Goal: Transaction & Acquisition: Purchase product/service

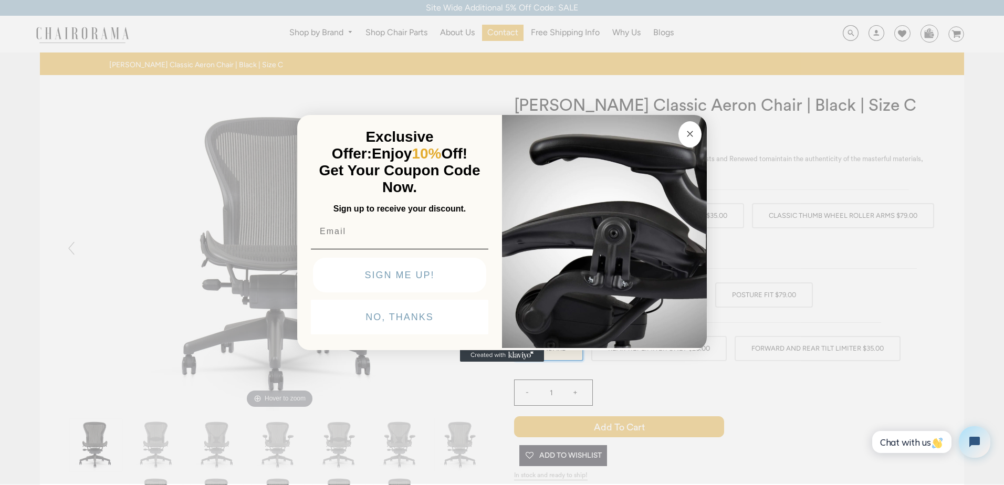
click at [688, 136] on icon "Close dialog" at bounding box center [689, 133] width 5 height 5
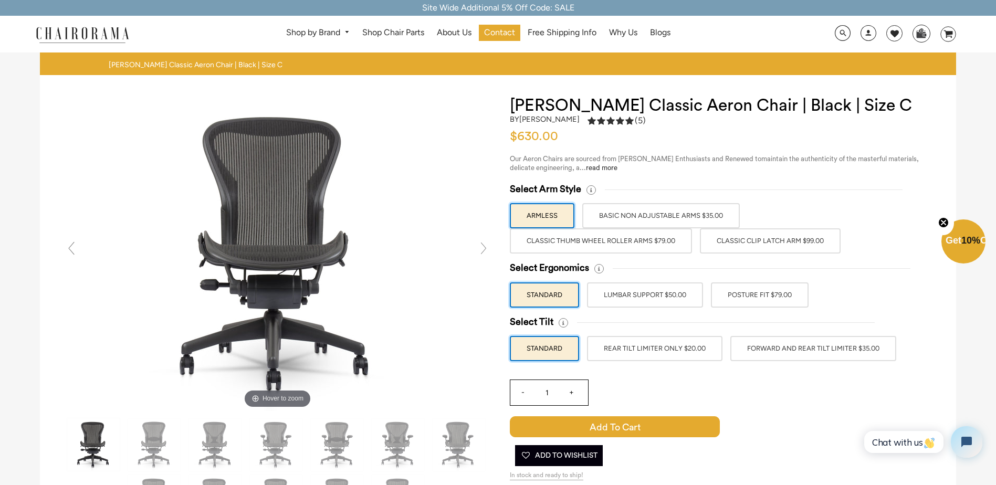
drag, startPoint x: 772, startPoint y: 236, endPoint x: 772, endPoint y: 243, distance: 6.8
click at [772, 236] on label "Classic Clip Latch Arm $99.00" at bounding box center [770, 240] width 141 height 25
click at [0, 0] on input "Classic Clip Latch Arm $99.00" at bounding box center [0, 0] width 0 height 0
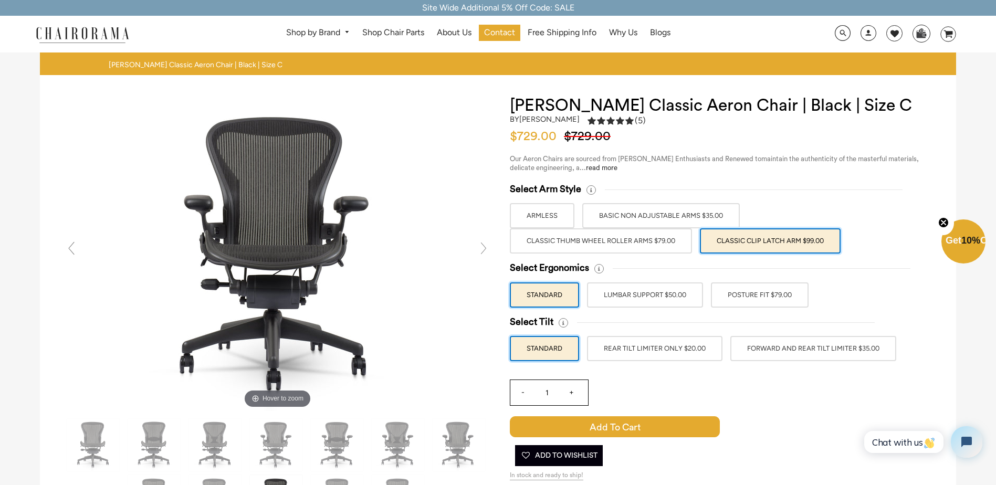
click at [944, 223] on icon "Close teaser" at bounding box center [944, 223] width 4 height 4
click at [797, 297] on label "POSTURE FIT $79.00" at bounding box center [760, 295] width 98 height 25
click at [0, 0] on input "POSTURE FIT $79.00" at bounding box center [0, 0] width 0 height 0
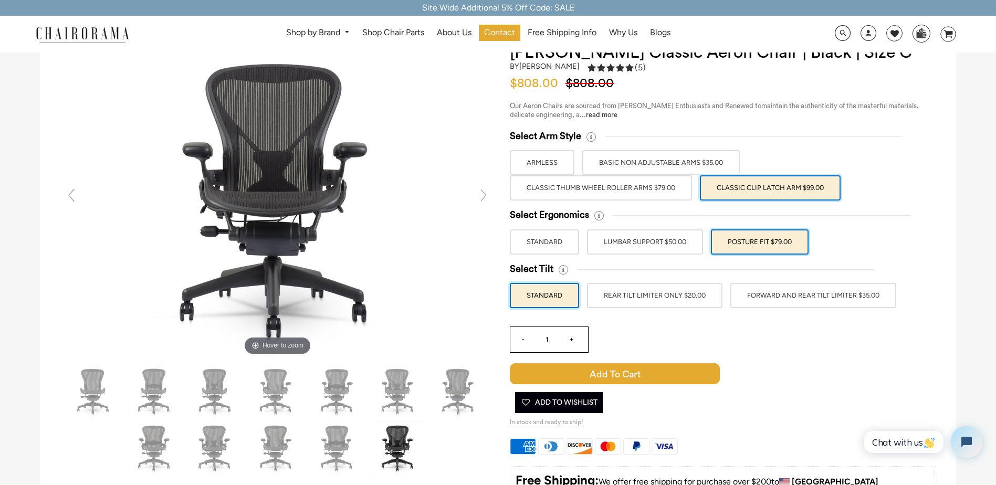
scroll to position [53, 0]
click at [537, 190] on label "Classic Thumb Wheel Roller Arms $79.00" at bounding box center [601, 188] width 182 height 25
click at [0, 0] on input "Classic Thumb Wheel Roller Arms $79.00" at bounding box center [0, 0] width 0 height 0
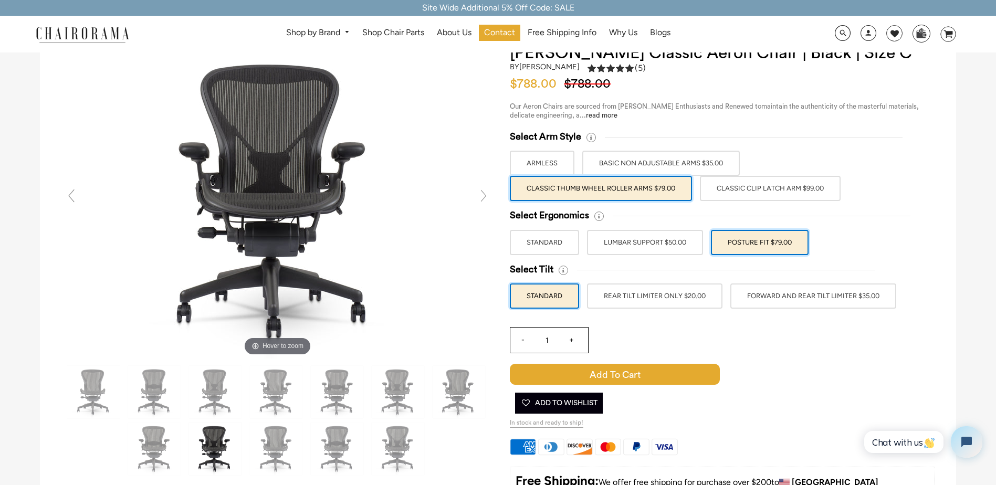
click at [739, 184] on label "Classic Clip Latch Arm $99.00" at bounding box center [770, 188] width 141 height 25
click at [0, 0] on input "Classic Clip Latch Arm $99.00" at bounding box center [0, 0] width 0 height 0
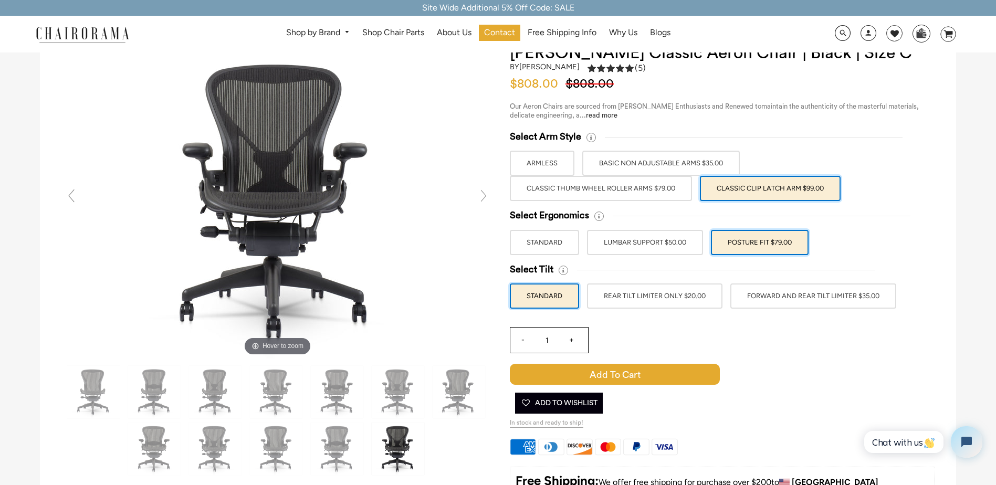
click at [660, 188] on label "Classic Thumb Wheel Roller Arms $79.00" at bounding box center [601, 188] width 182 height 25
click at [0, 0] on input "Classic Thumb Wheel Roller Arms $79.00" at bounding box center [0, 0] width 0 height 0
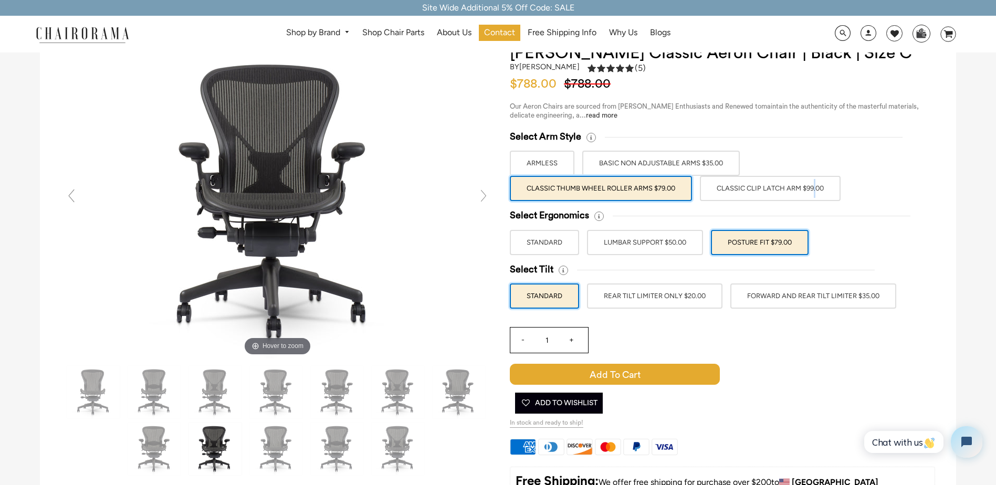
click at [774, 195] on label "Classic Clip Latch Arm $99.00" at bounding box center [770, 188] width 141 height 25
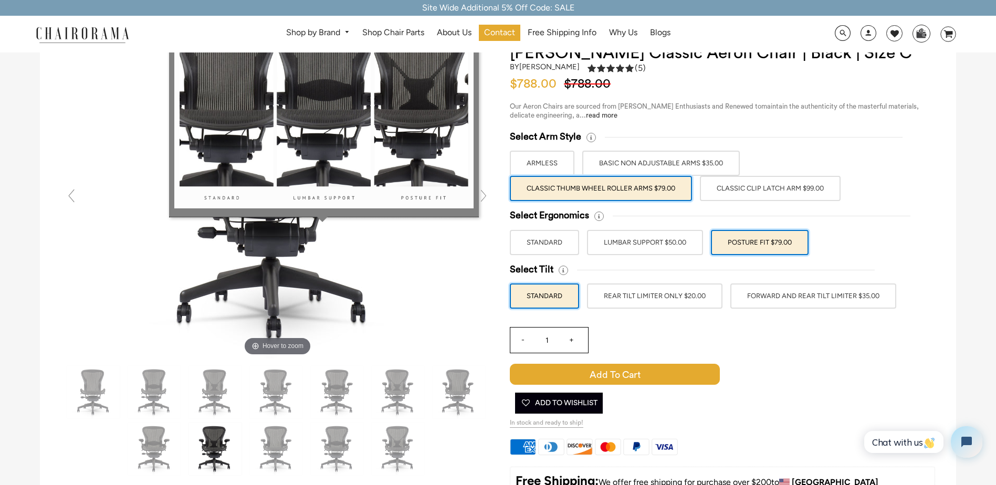
click at [772, 210] on div at bounding box center [738, 216] width 298 height 12
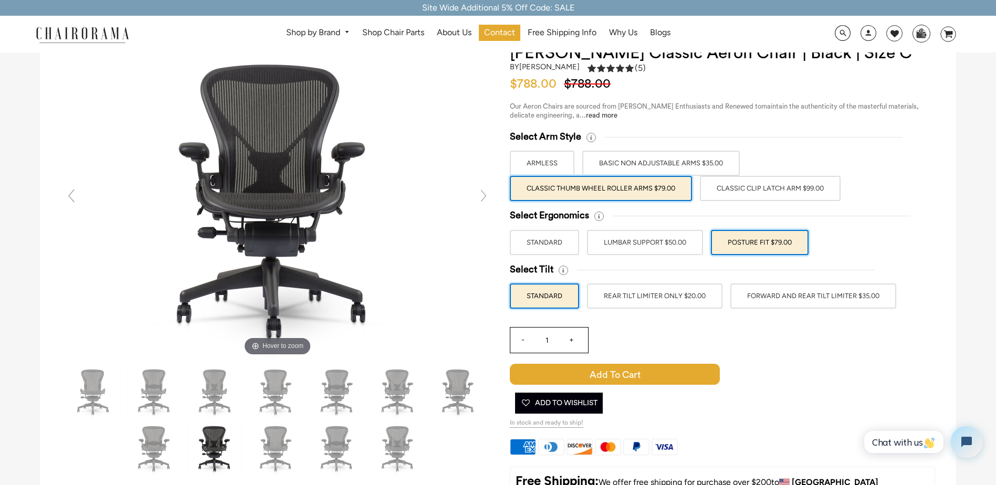
click at [712, 169] on label "BASIC NON ADJUSTABLE ARMS $35.00" at bounding box center [661, 163] width 158 height 25
click at [0, 0] on input "BASIC NON ADJUSTABLE ARMS $35.00" at bounding box center [0, 0] width 0 height 0
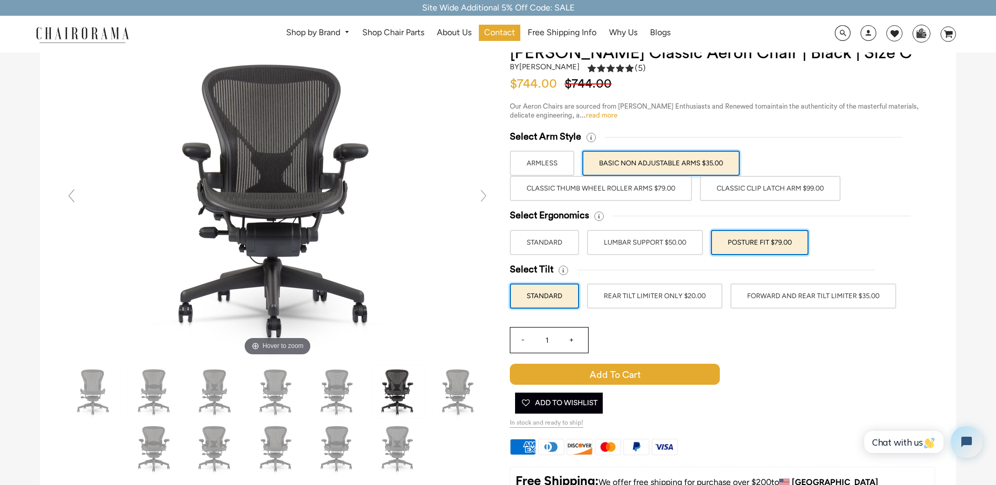
click at [610, 117] on link "read more" at bounding box center [602, 115] width 32 height 7
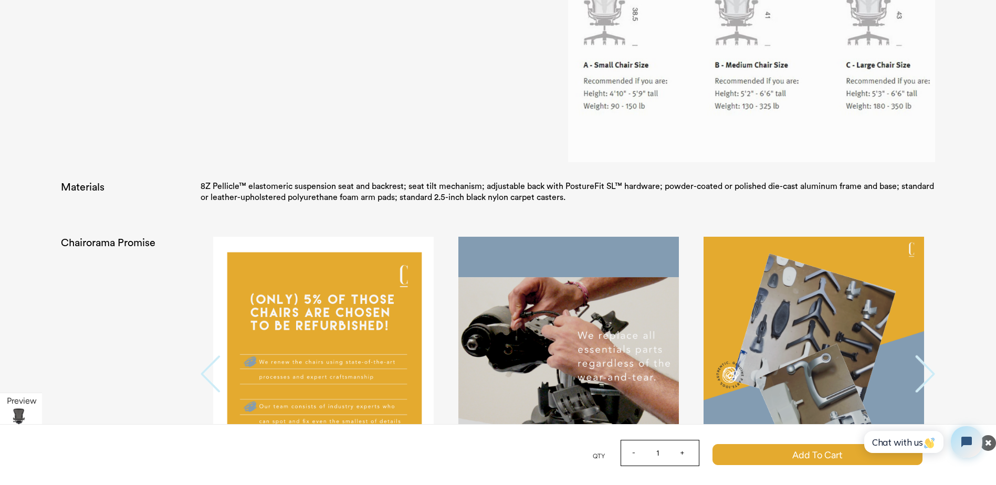
scroll to position [2357, 0]
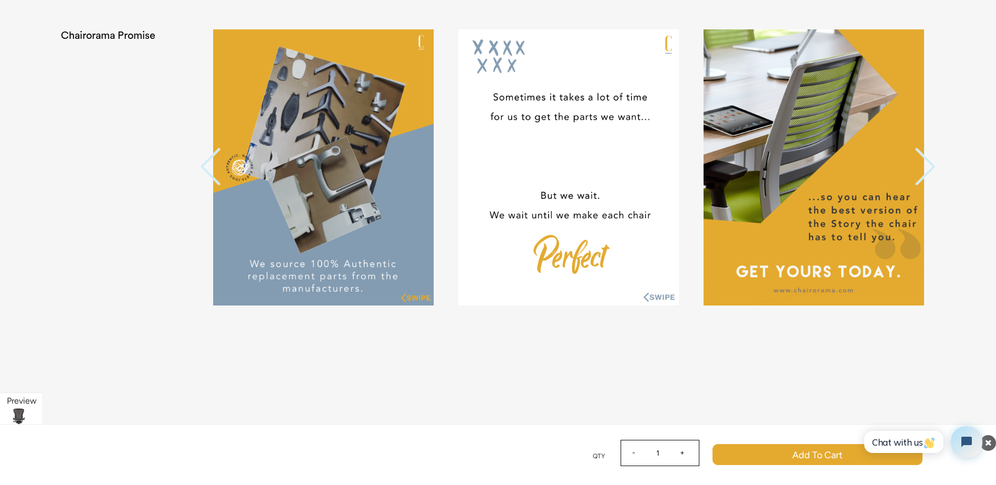
drag, startPoint x: 648, startPoint y: 297, endPoint x: 323, endPoint y: 302, distance: 324.6
click at [327, 303] on div at bounding box center [569, 167] width 4660 height 276
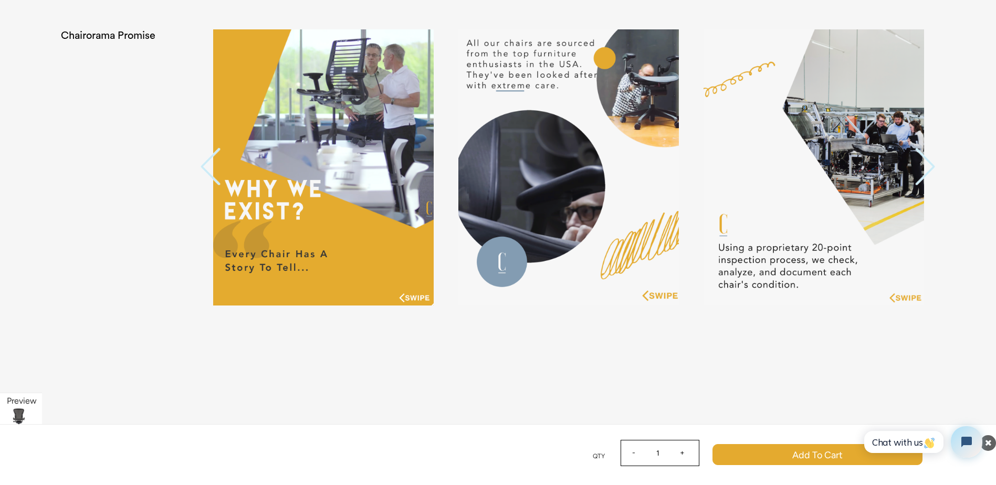
drag, startPoint x: 651, startPoint y: 298, endPoint x: 0, endPoint y: 255, distance: 652.6
click at [0, 256] on html "Site Wide Additional 5% Off Code: SALE Site Wide Additional 5% Off Code: SALE S…" at bounding box center [498, 101] width 996 height 4917
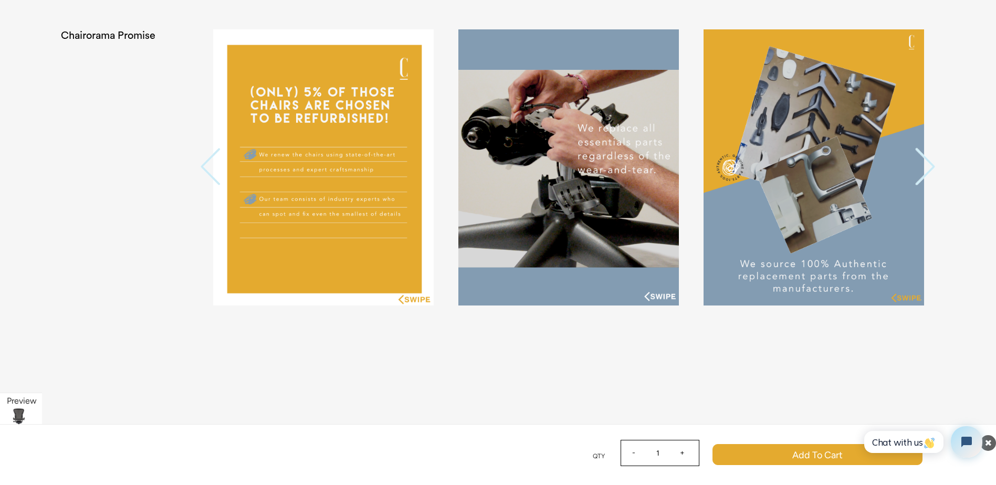
drag, startPoint x: 672, startPoint y: 298, endPoint x: 25, endPoint y: 270, distance: 648.1
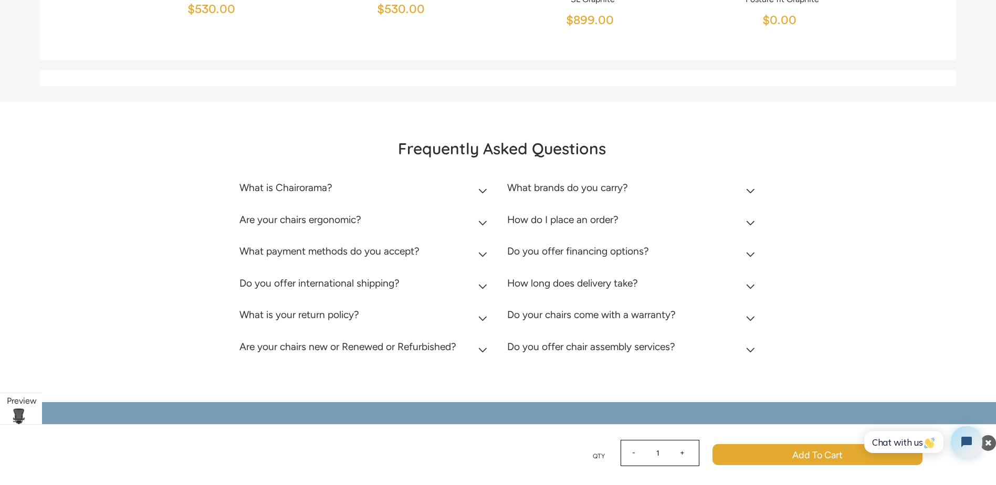
scroll to position [4432, 0]
